Goal: Information Seeking & Learning: Learn about a topic

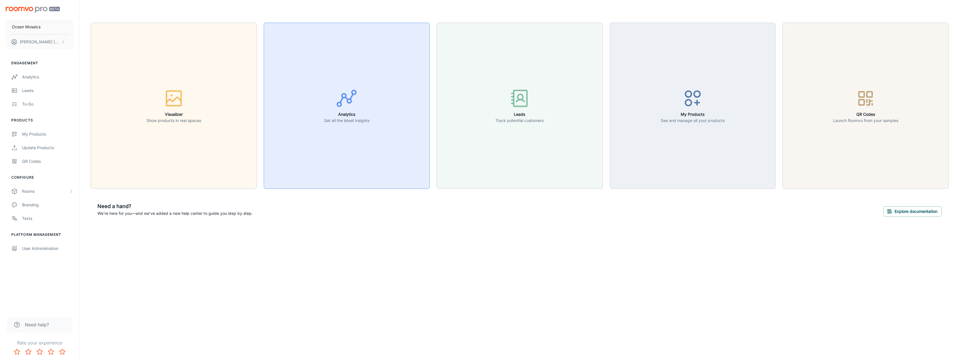
click at [353, 116] on h6 "Analytics" at bounding box center [346, 114] width 45 height 6
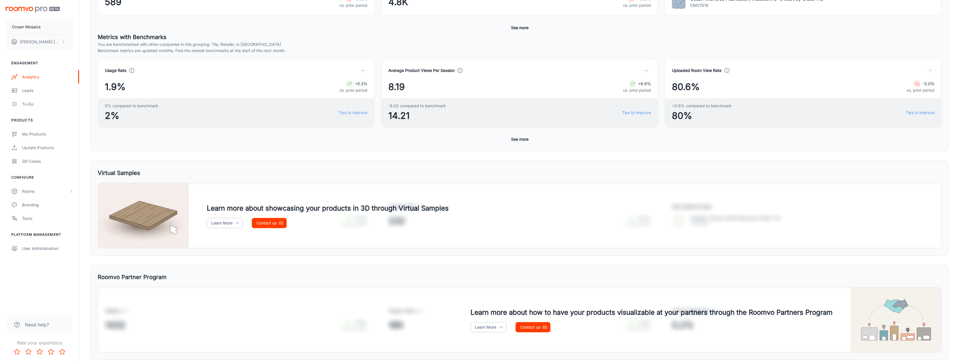
scroll to position [158, 0]
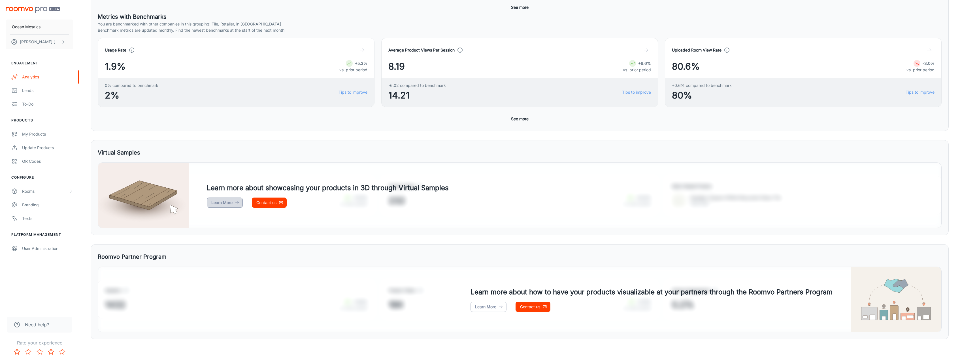
click at [224, 204] on link "Learn More" at bounding box center [225, 203] width 36 height 10
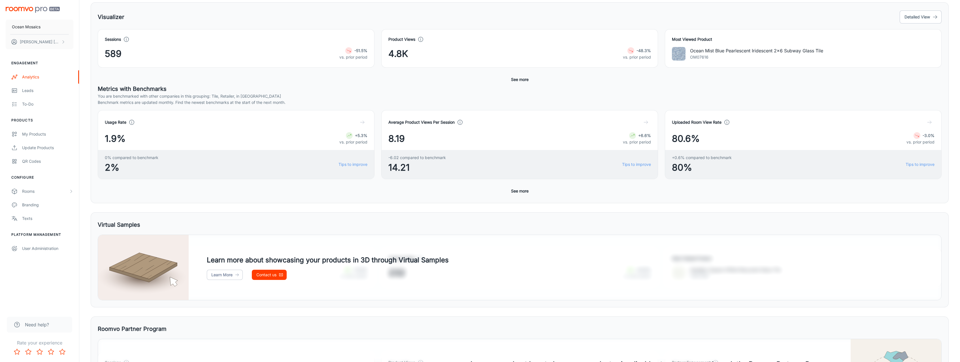
scroll to position [0, 0]
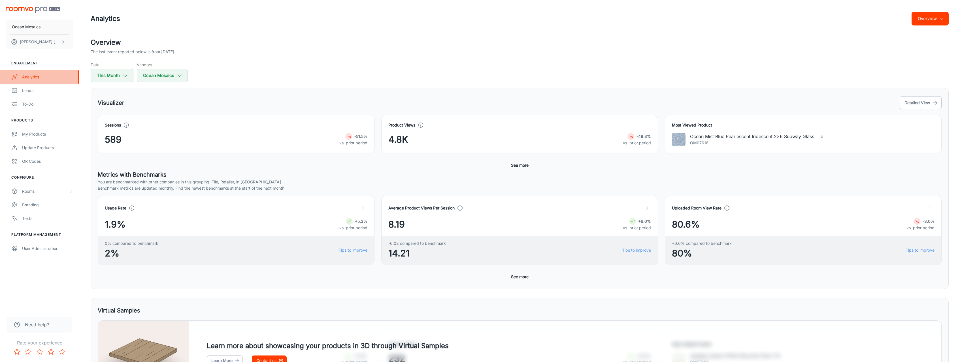
click at [23, 77] on div "Analytics" at bounding box center [47, 77] width 51 height 6
click at [929, 104] on button "Detailed View" at bounding box center [921, 102] width 42 height 13
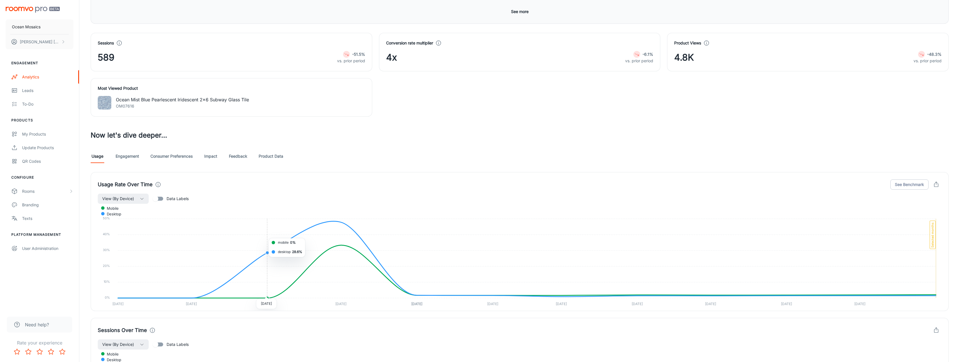
scroll to position [57, 0]
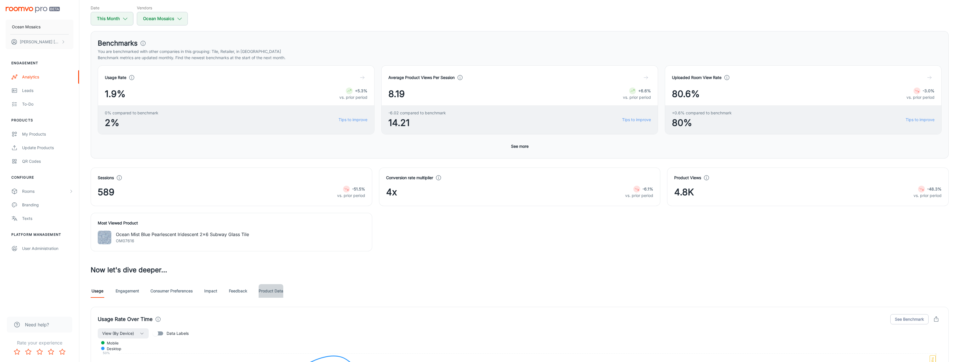
click at [282, 296] on link "Product Data" at bounding box center [271, 291] width 25 height 14
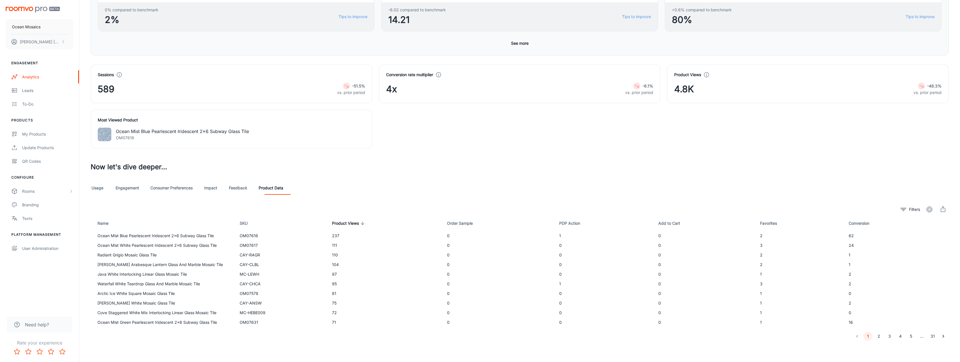
scroll to position [161, 0]
click at [850, 226] on th "Conversion" at bounding box center [896, 222] width 105 height 16
click at [856, 221] on span "Conversion" at bounding box center [863, 222] width 28 height 7
click at [857, 226] on th "Conversion" at bounding box center [897, 222] width 104 height 16
click at [859, 222] on span "Conversion" at bounding box center [863, 222] width 28 height 7
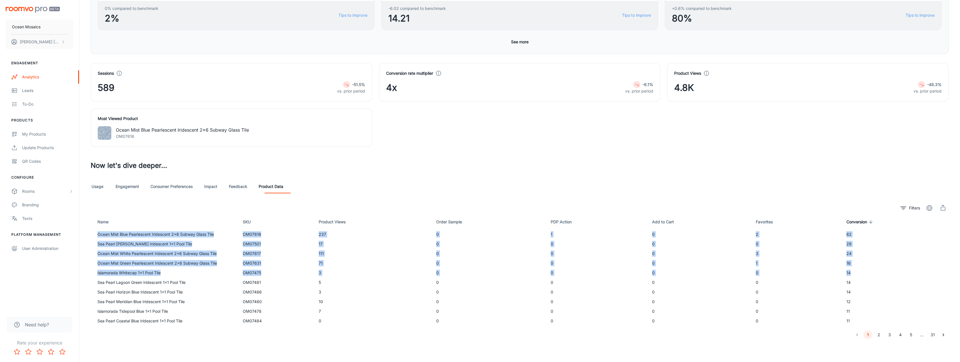
drag, startPoint x: 98, startPoint y: 235, endPoint x: 854, endPoint y: 270, distance: 756.1
click at [854, 270] on tbody "Ocean Mist Blue Pearlescent Iridescent 2x6 Subway Glass Tile OM07616 237 0 1 0 …" at bounding box center [520, 278] width 858 height 96
click at [854, 270] on td "14" at bounding box center [895, 273] width 107 height 10
drag, startPoint x: 854, startPoint y: 273, endPoint x: 661, endPoint y: 231, distance: 197.3
click at [661, 231] on tbody "Ocean Mist Blue Pearlescent Iridescent 2x6 Subway Glass Tile OM07616 237 0 1 0 …" at bounding box center [520, 278] width 858 height 96
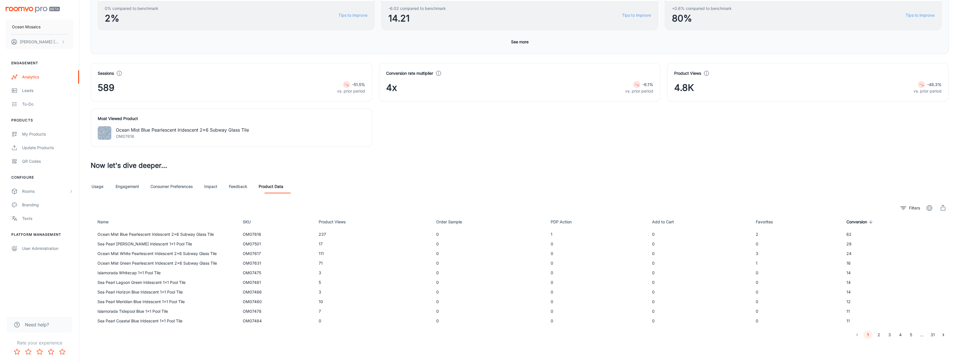
click at [661, 231] on td "0" at bounding box center [699, 235] width 104 height 10
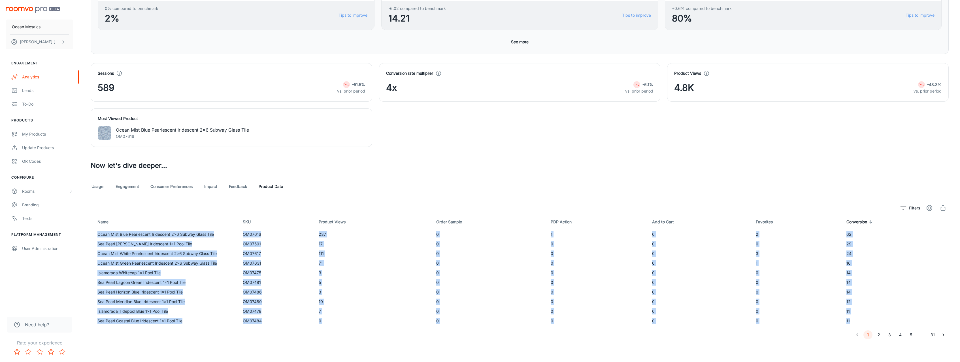
drag, startPoint x: 97, startPoint y: 231, endPoint x: 854, endPoint y: 317, distance: 762.0
click at [854, 317] on tbody "Ocean Mist Blue Pearlescent Iridescent 2x6 Subway Glass Tile OM07616 237 0 1 0 …" at bounding box center [520, 278] width 858 height 96
click at [854, 317] on td "11" at bounding box center [895, 321] width 107 height 10
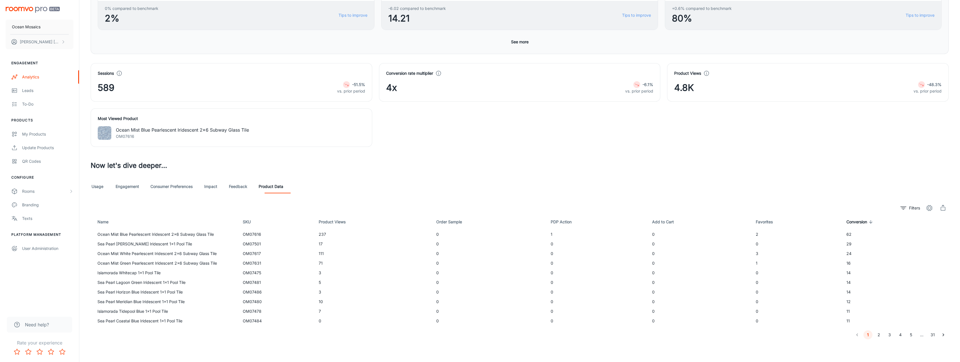
click at [881, 337] on button "2" at bounding box center [878, 335] width 9 height 9
click at [868, 334] on button "1" at bounding box center [867, 335] width 9 height 9
click at [436, 220] on span "Order Sample" at bounding box center [452, 222] width 33 height 7
click at [168, 187] on link "Consumer Preferences" at bounding box center [171, 187] width 42 height 14
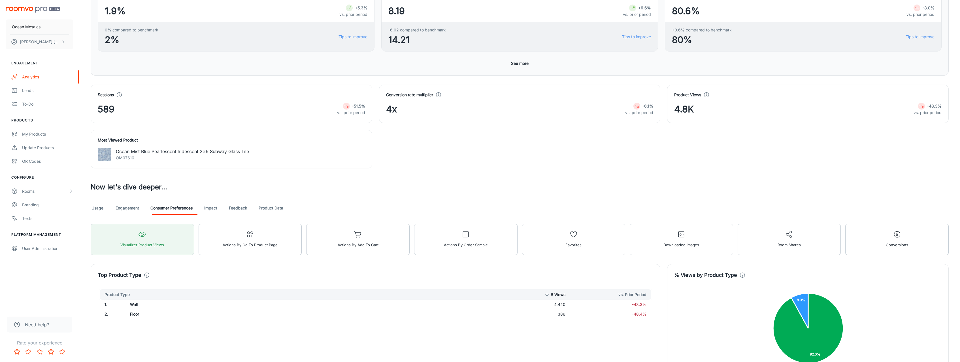
scroll to position [137, 0]
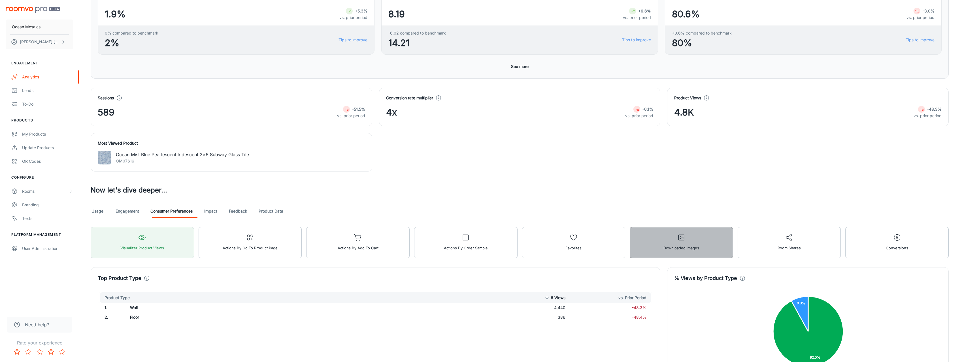
click at [680, 241] on icon "button" at bounding box center [681, 238] width 8 height 8
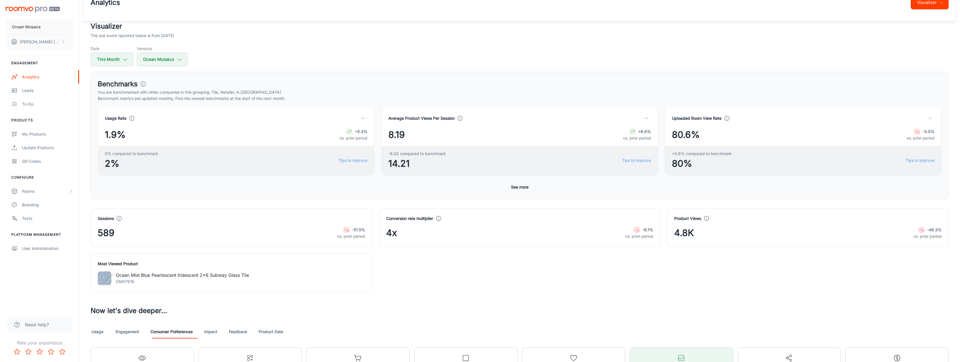
scroll to position [0, 0]
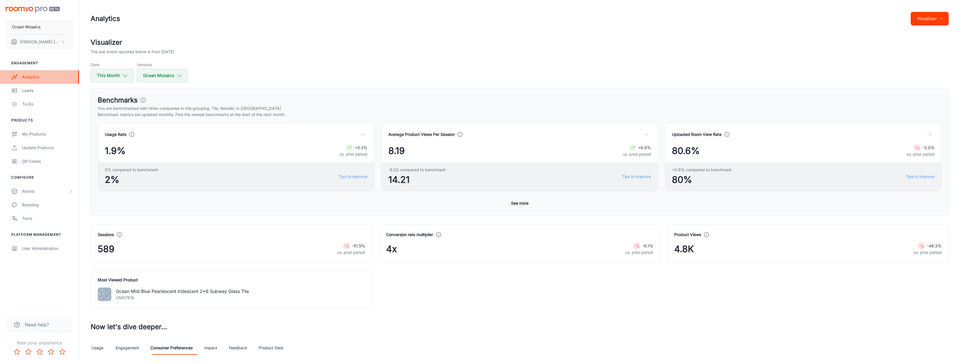
click at [31, 77] on div "Analytics" at bounding box center [47, 77] width 51 height 6
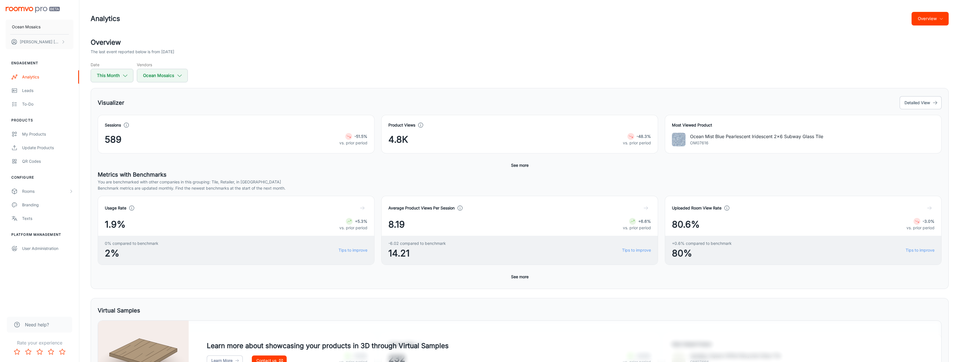
click at [940, 23] on button "Overview" at bounding box center [929, 19] width 37 height 14
click at [931, 46] on li "Visualizer" at bounding box center [933, 43] width 30 height 10
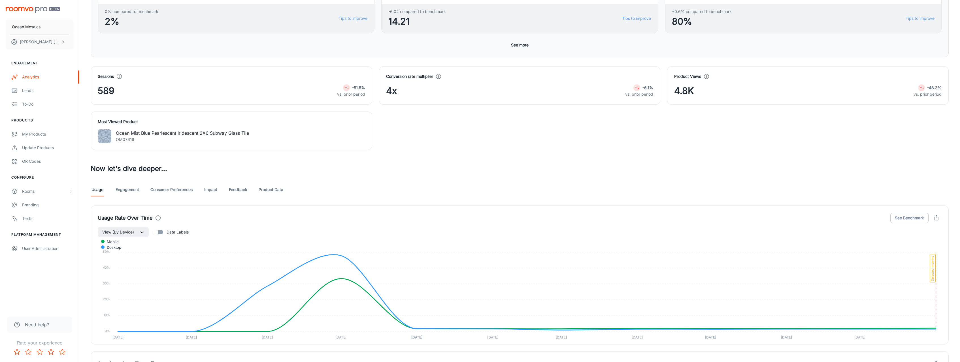
scroll to position [231, 0]
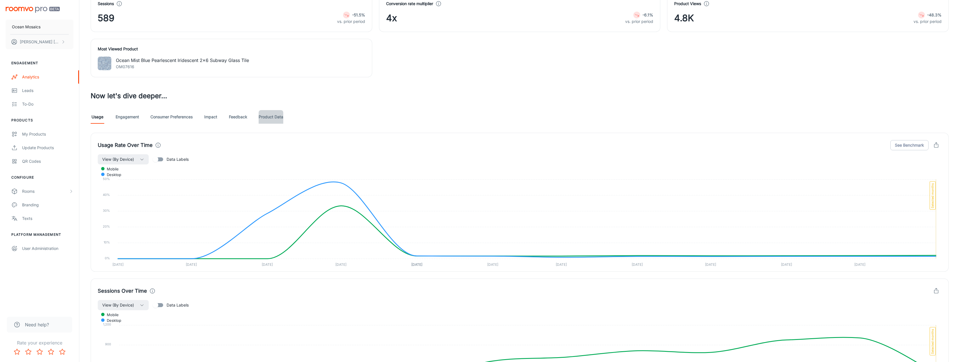
click at [268, 117] on link "Product Data" at bounding box center [271, 117] width 25 height 14
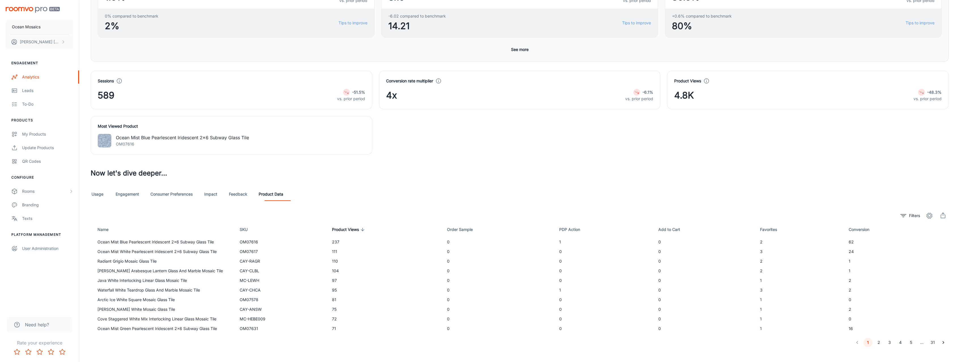
scroll to position [161, 0]
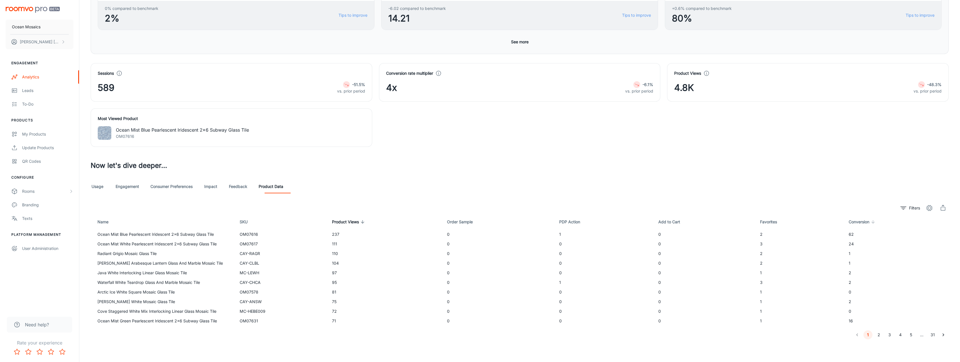
click at [860, 224] on span "Conversion" at bounding box center [863, 222] width 28 height 7
click at [860, 223] on span "Conversion" at bounding box center [863, 222] width 28 height 7
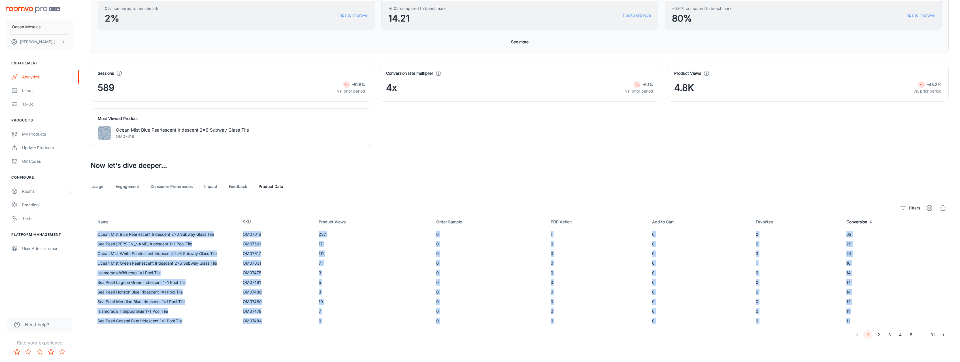
drag, startPoint x: 98, startPoint y: 235, endPoint x: 853, endPoint y: 324, distance: 759.5
click at [853, 324] on tbody "Ocean Mist Blue Pearlescent Iridescent 2x6 Subway Glass Tile OM07616 237 0 1 0 …" at bounding box center [520, 278] width 858 height 96
click at [876, 335] on button "2" at bounding box center [878, 335] width 9 height 9
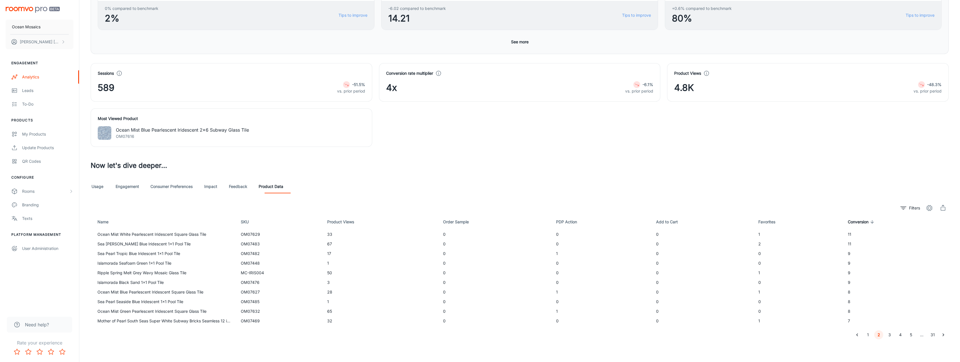
click at [97, 239] on td "Sea [PERSON_NAME] Blue Iridescent 1x1 Pool Tile" at bounding box center [164, 244] width 146 height 10
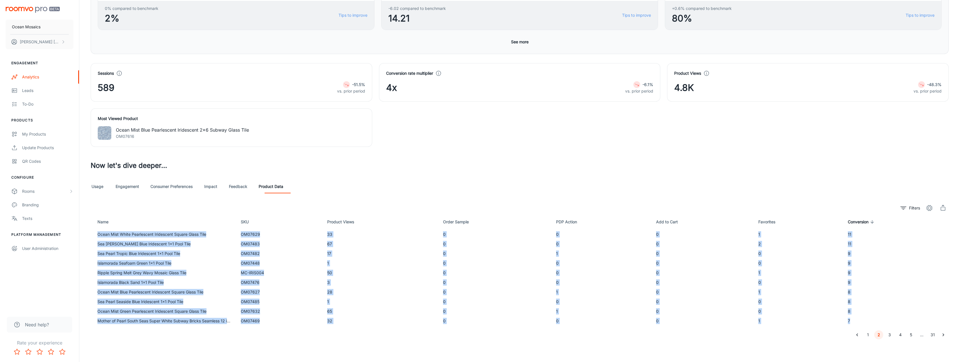
drag, startPoint x: 97, startPoint y: 236, endPoint x: 865, endPoint y: 321, distance: 772.6
click at [865, 321] on tbody "Ocean Mist White Pearlescent Iridescent Square Glass Tile OM07629 33 0 0 0 1 11…" at bounding box center [520, 278] width 858 height 96
copy tbody "Ocean Mist White Pearlescent Iridescent Square Glass Tile OM07629 33 0 0 0 1 11…"
